Goal: Complete application form

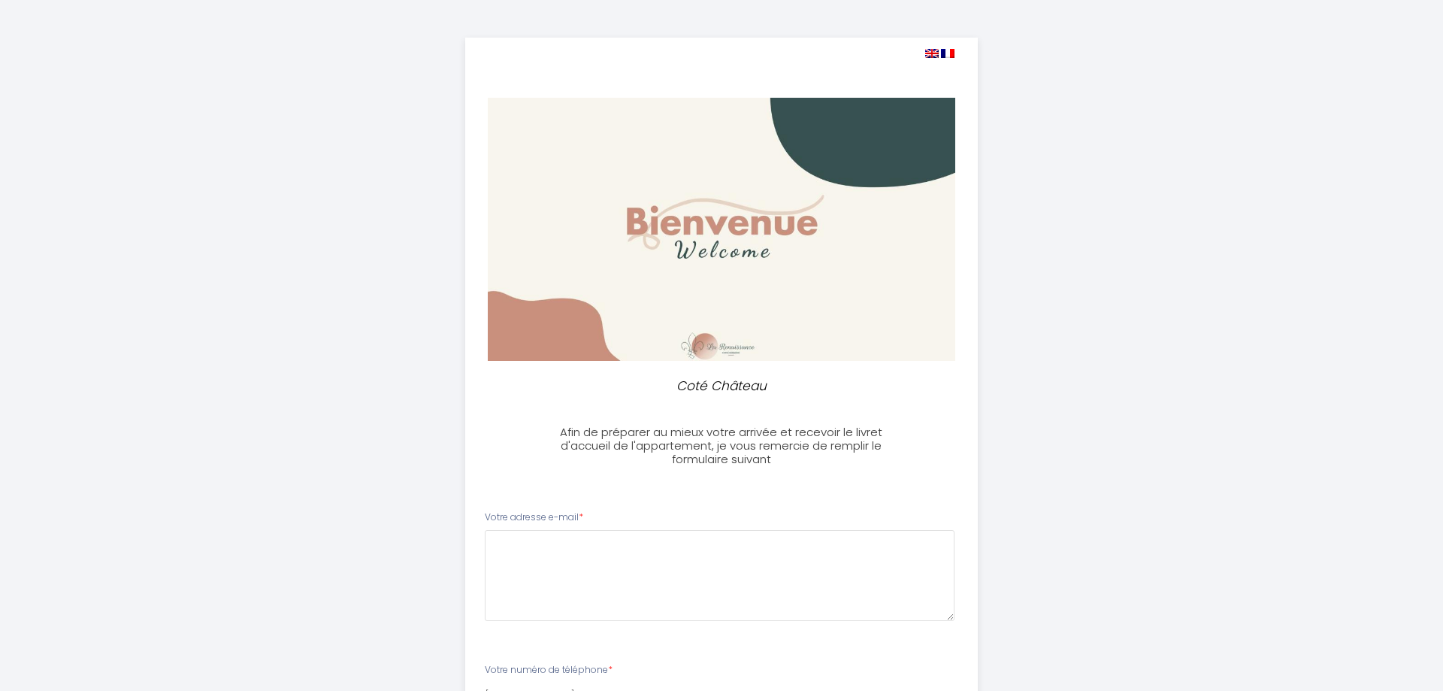
select select
click at [546, 530] on e-mail0 at bounding box center [714, 575] width 471 height 91
type e-mail0 "[EMAIL_ADDRESS][DOMAIN_NAME]"
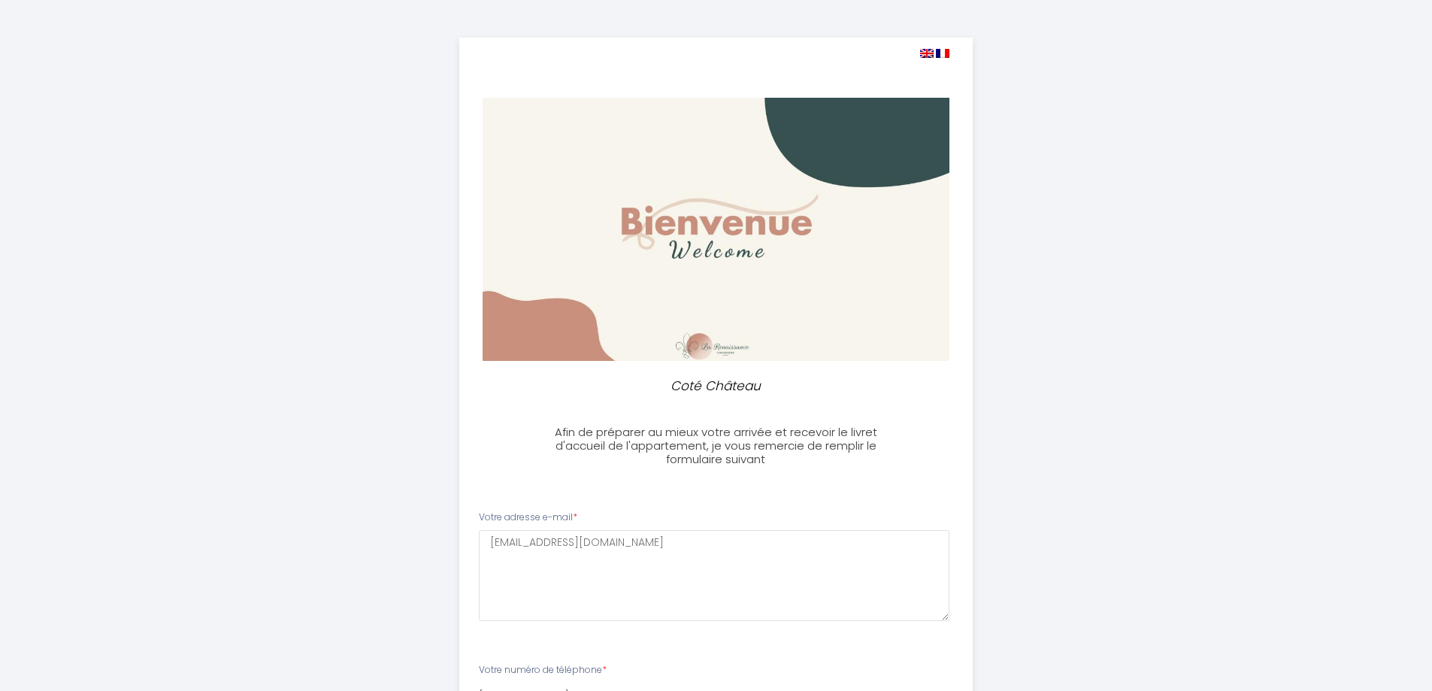
click at [310, 517] on div "Coté Château Afin de préparer au mieux votre arrivée et recevoir le livret d'ac…" at bounding box center [716, 593] width 1432 height 1186
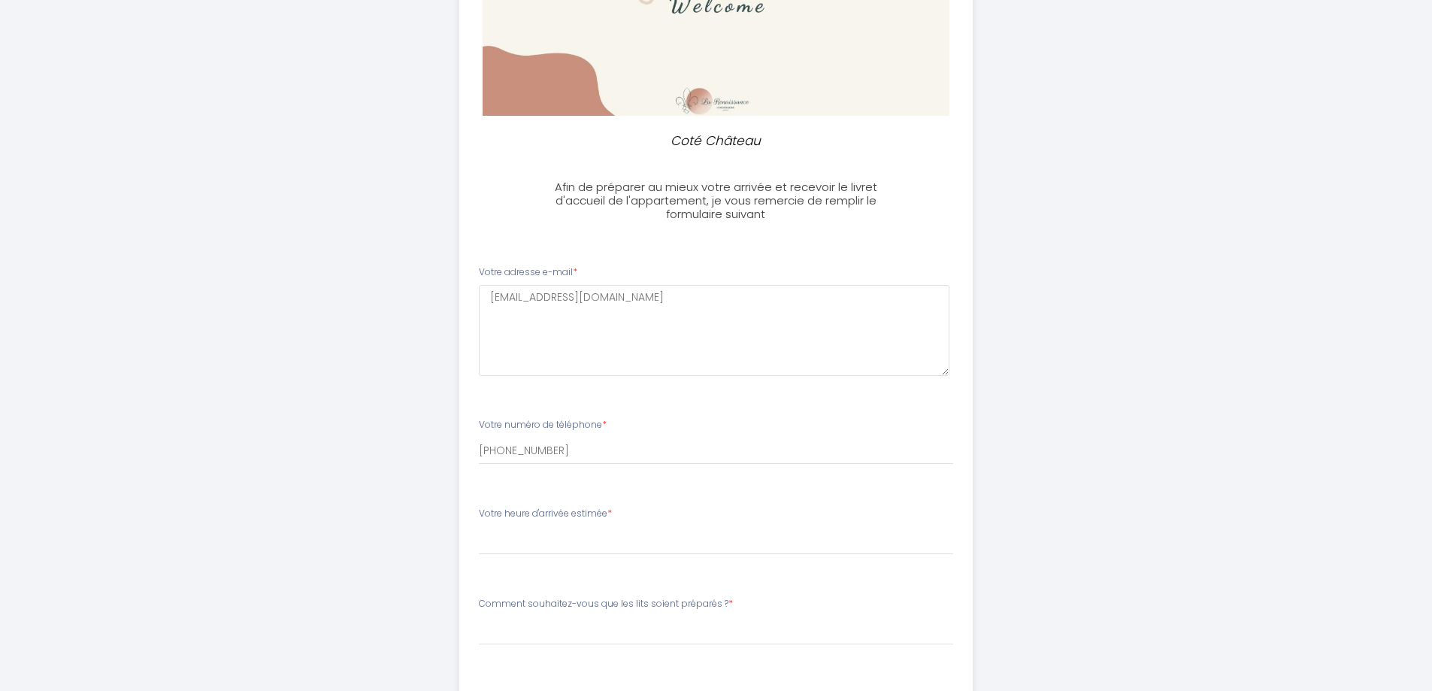
scroll to position [246, 0]
type \?4 "Serait-il possible d'avoir l'appartement pour 12h ?"
click at [528, 525] on select "17:00 17:30 18:00 18:30 19:00 19:30 20:00 20:30 21:00 21:30 22:00 22:30 23:00 2…" at bounding box center [716, 539] width 474 height 29
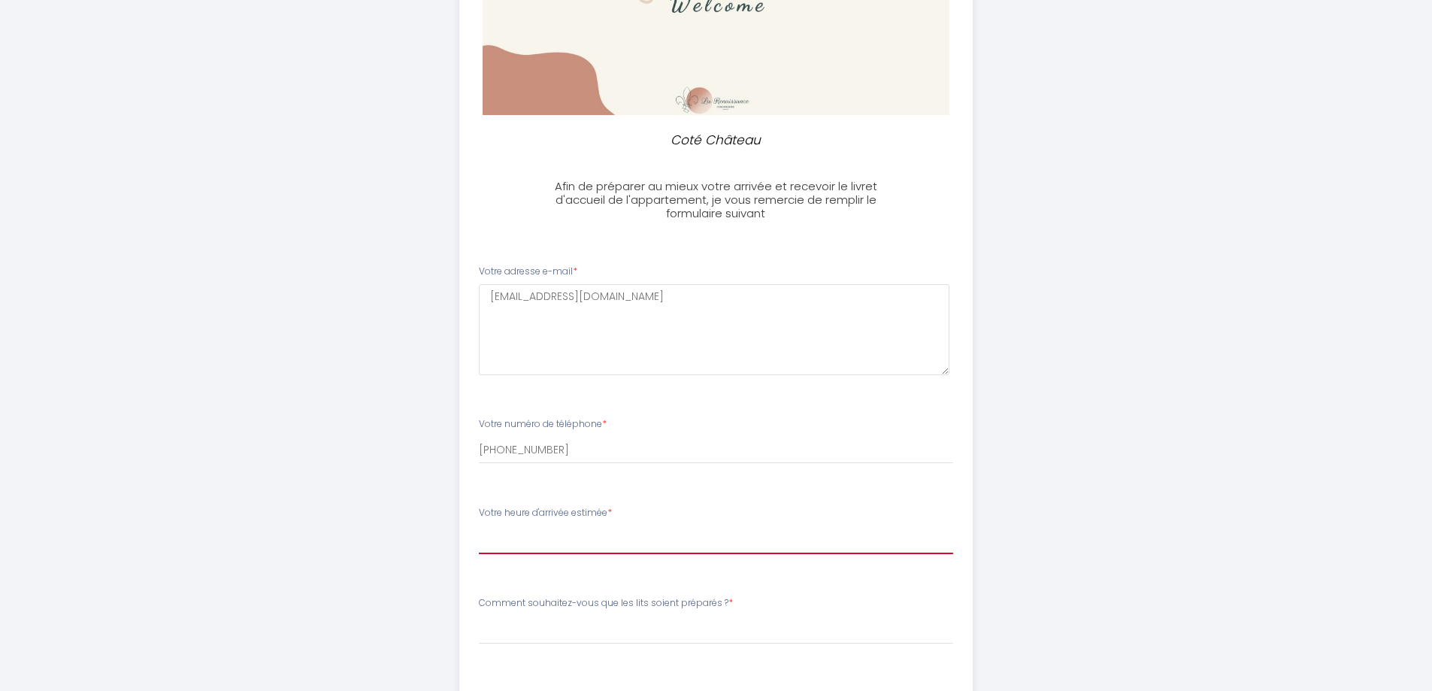
select select "17:00"
click at [479, 525] on select "17:00 17:30 18:00 18:30 19:00 19:30 20:00 20:30 21:00 21:30 22:00 22:30 23:00 2…" at bounding box center [716, 539] width 474 height 29
click at [510, 587] on li "Comment souhaitez-vous que les lits soient préparés ? * [PERSON_NAME] souhaitez…" at bounding box center [716, 635] width 512 height 96
click at [543, 596] on label "Comment souhaitez-vous que les lits soient préparés ? *" at bounding box center [606, 603] width 254 height 14
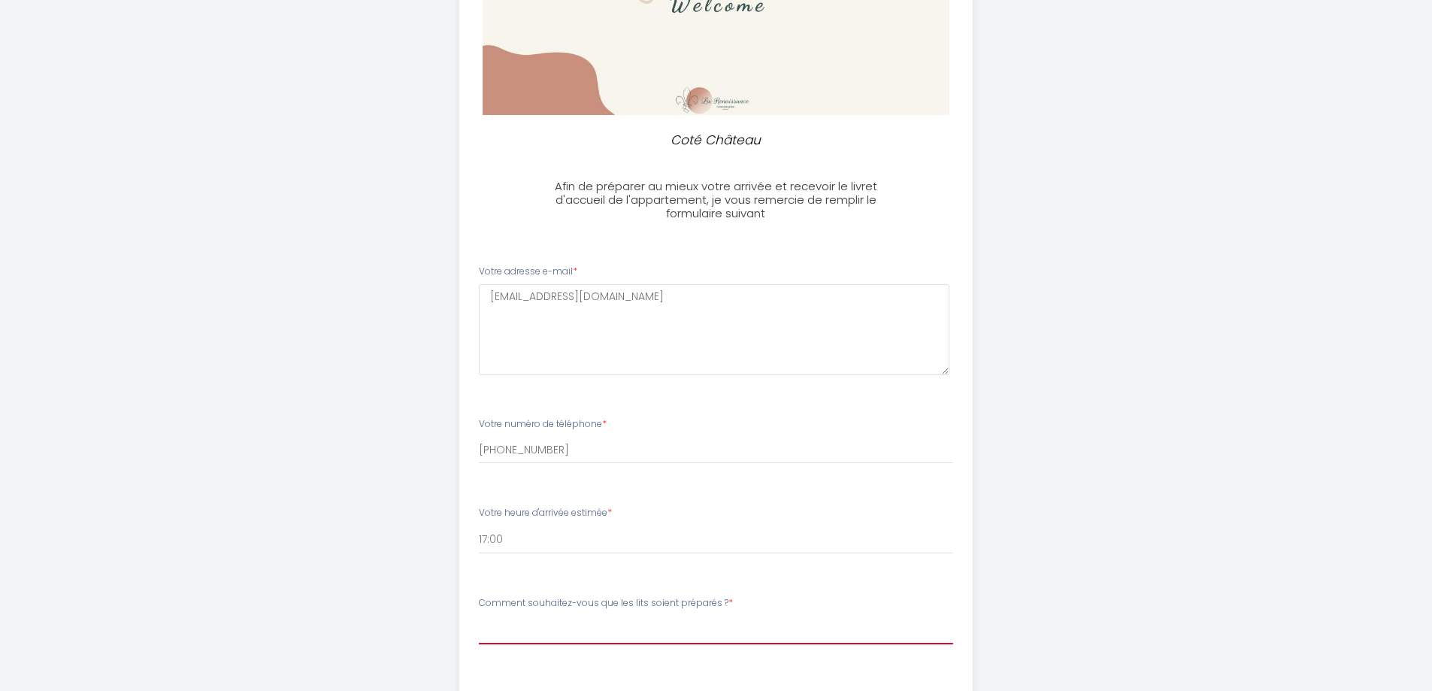
click at [547, 616] on select "[PERSON_NAME] souhaitez-vous que les lits soient préparés ? 1 lit 160 + 1 lit 1…" at bounding box center [716, 630] width 474 height 29
select select "1 lit 160 + 1 lit 180"
click at [479, 616] on select "[PERSON_NAME] souhaitez-vous que les lits soient préparés ? 1 lit 160 + 1 lit 1…" at bounding box center [716, 630] width 474 height 29
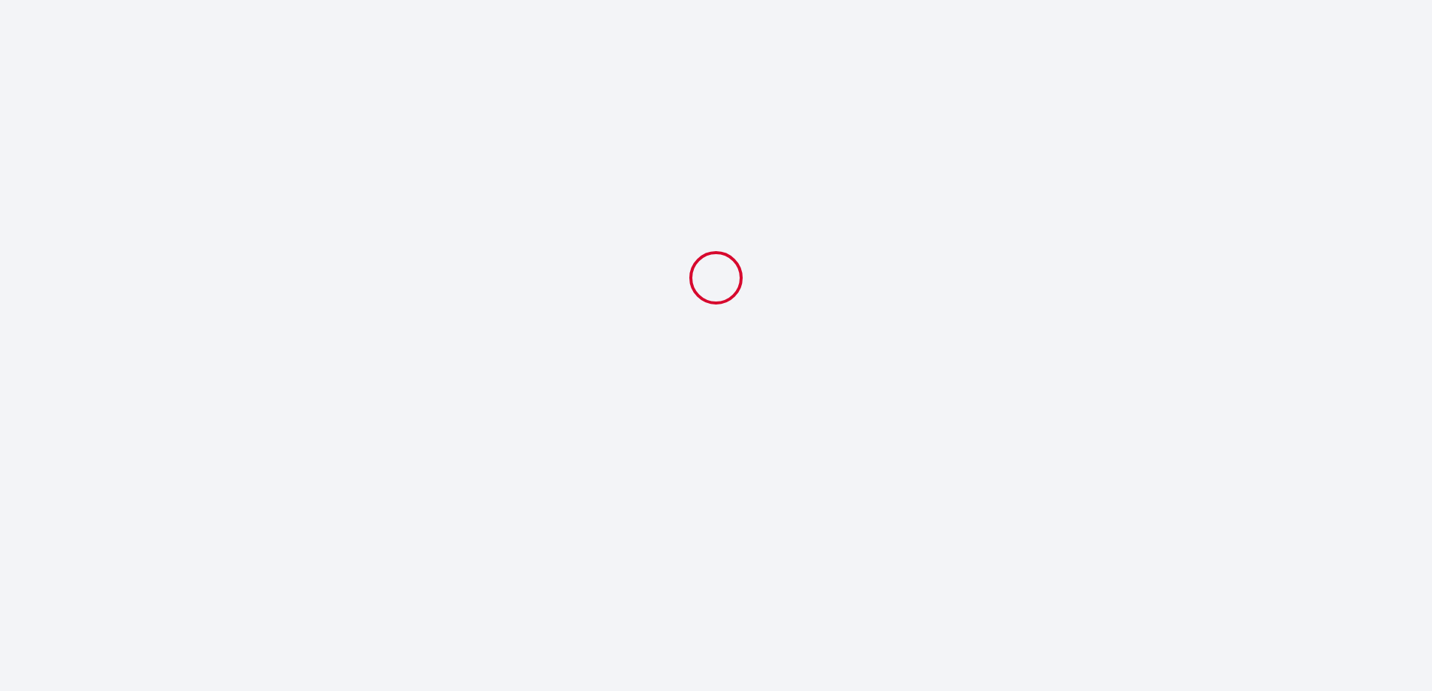
scroll to position [0, 0]
select select "1 lit 160 + 1 lit 180"
